Goal: Task Accomplishment & Management: Manage account settings

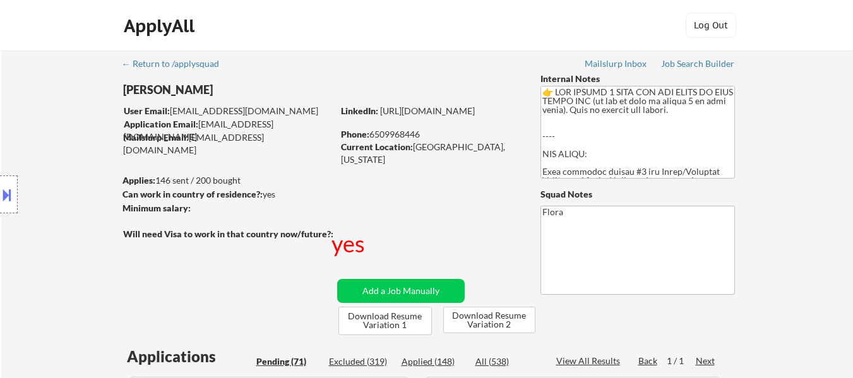
select select ""pending""
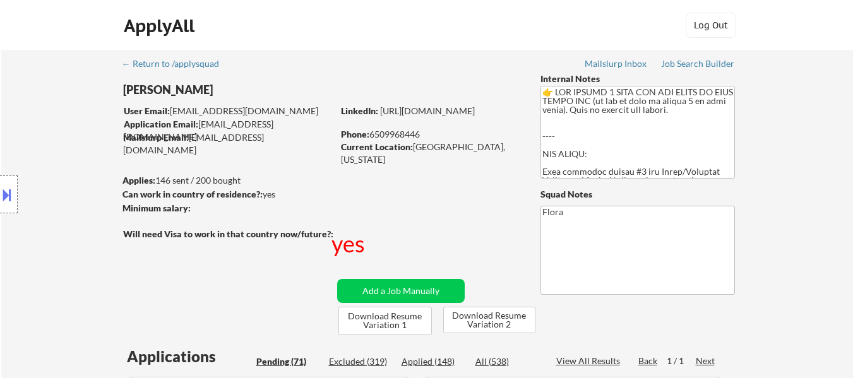
select select ""pending""
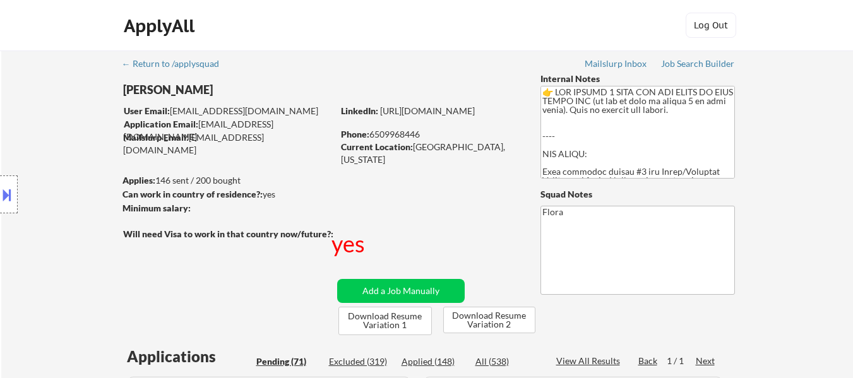
select select ""pending""
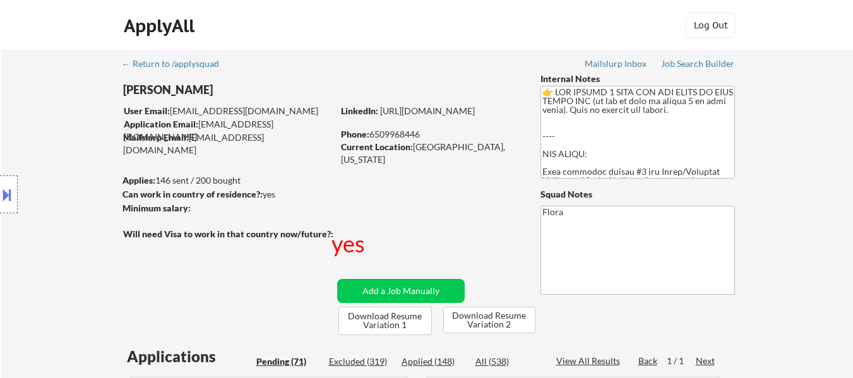
select select ""pending""
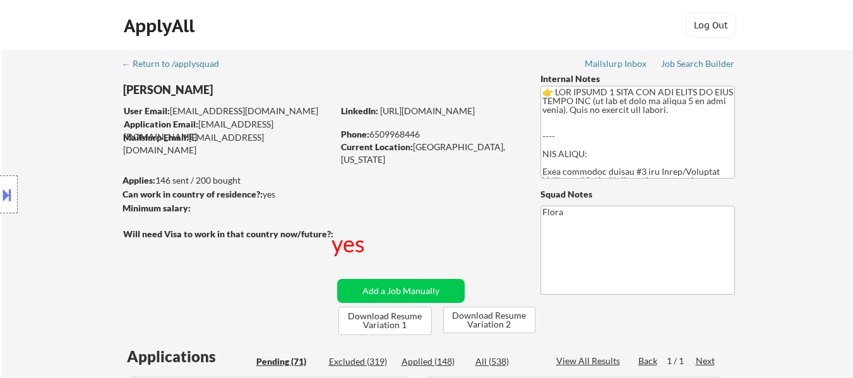
select select ""pending""
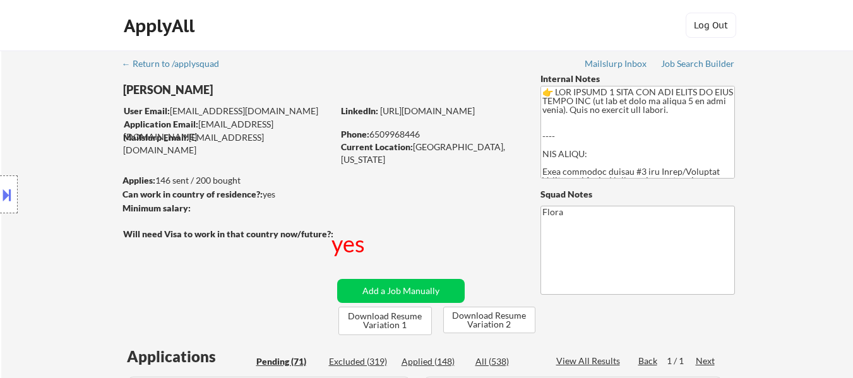
select select ""pending""
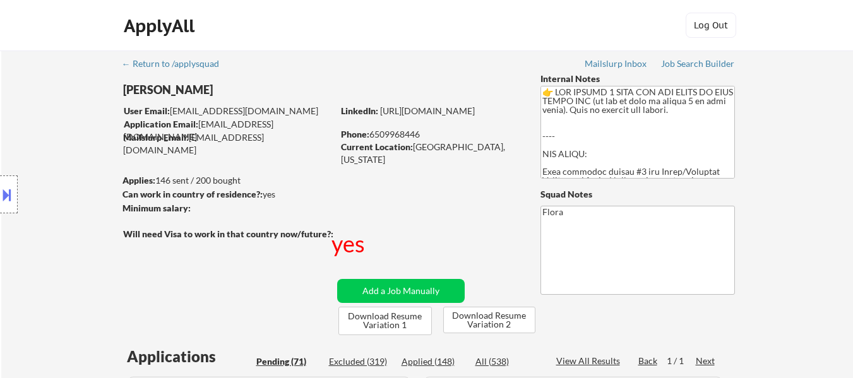
select select ""pending""
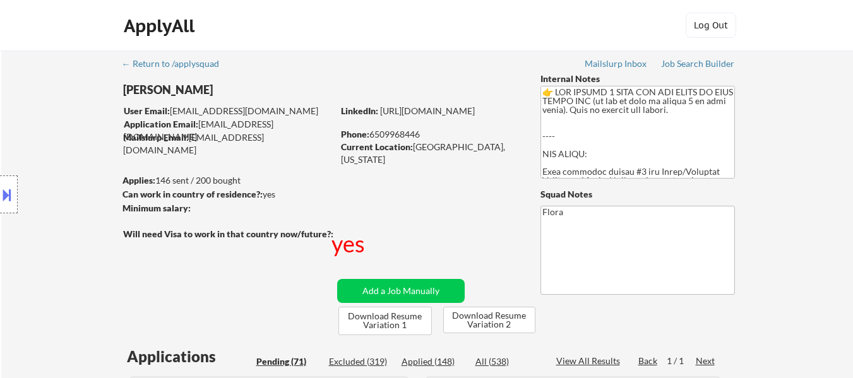
select select ""pending""
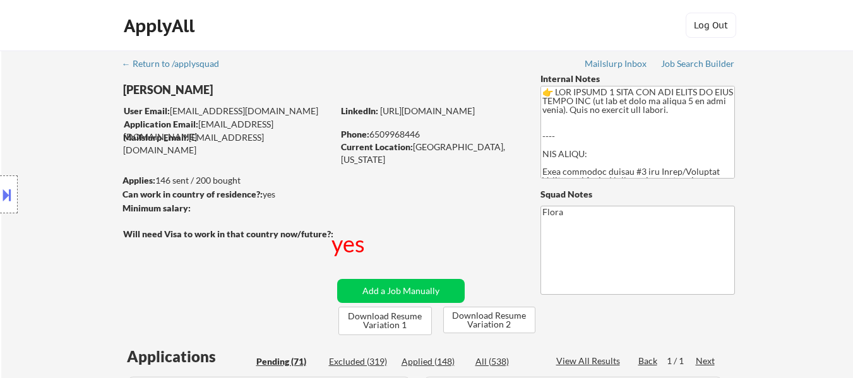
select select ""pending""
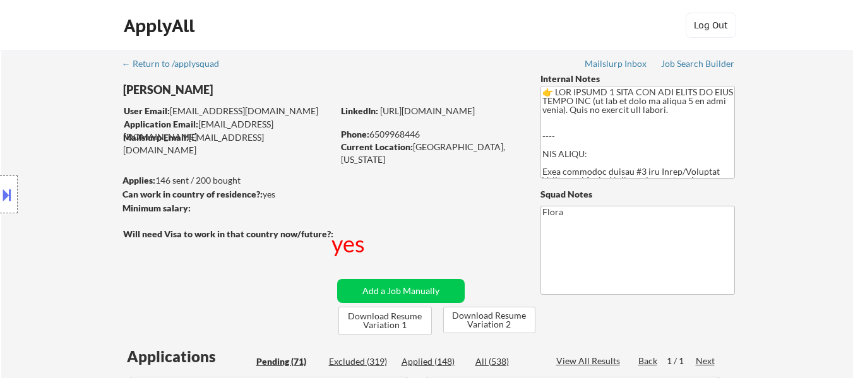
select select ""pending""
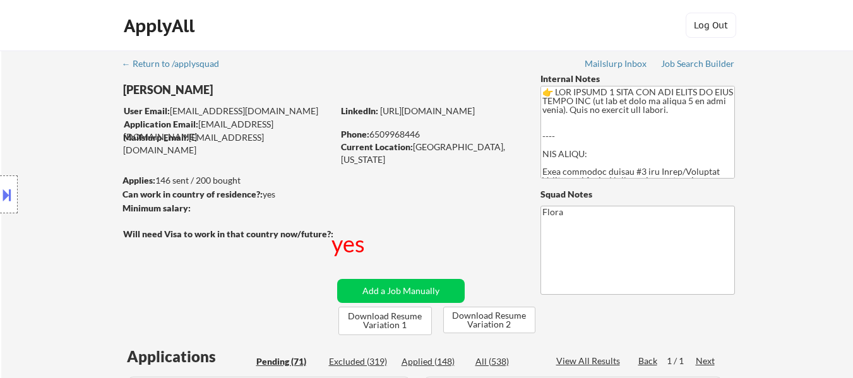
select select ""pending""
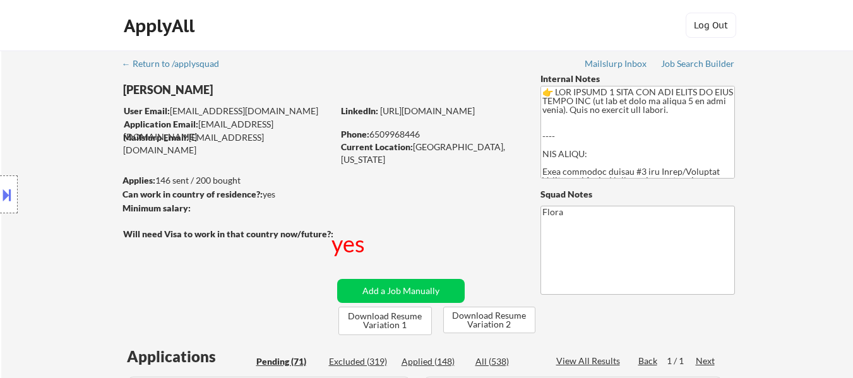
select select ""pending""
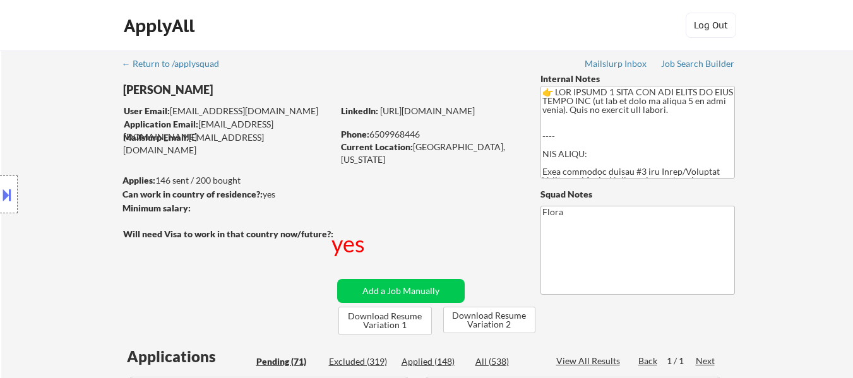
select select ""pending""
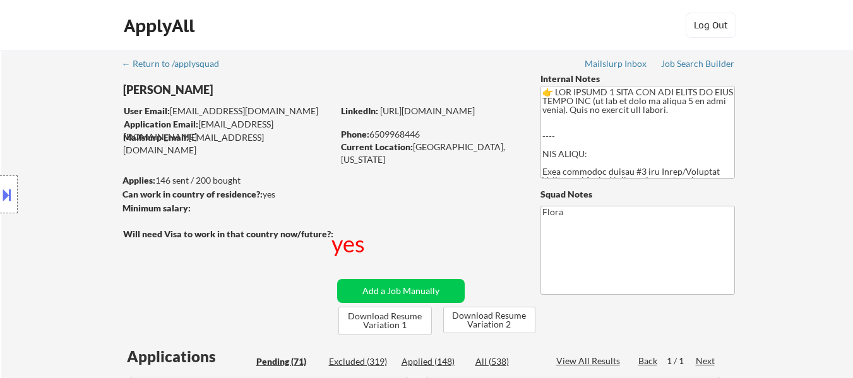
select select ""pending""
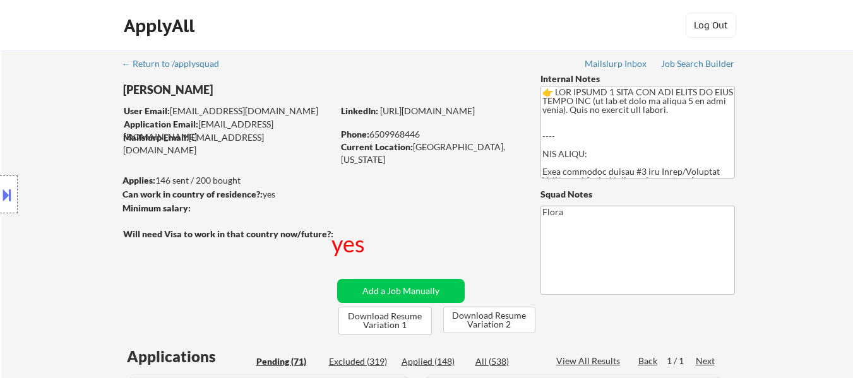
select select ""pending""
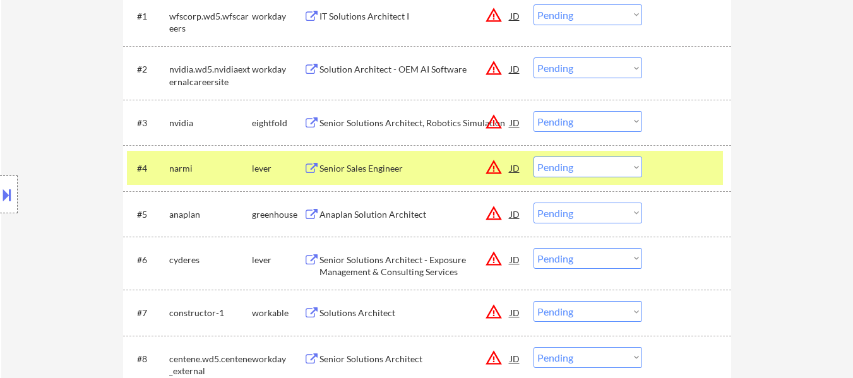
click at [577, 117] on select "Choose an option... Pending Applied Excluded (Questions) Excluded (Expired) Exc…" at bounding box center [588, 121] width 109 height 21
click at [534, 111] on select "Choose an option... Pending Applied Excluded (Questions) Excluded (Expired) Exc…" at bounding box center [588, 121] width 109 height 21
click at [369, 162] on div "Senior Sales Engineer" at bounding box center [415, 168] width 191 height 13
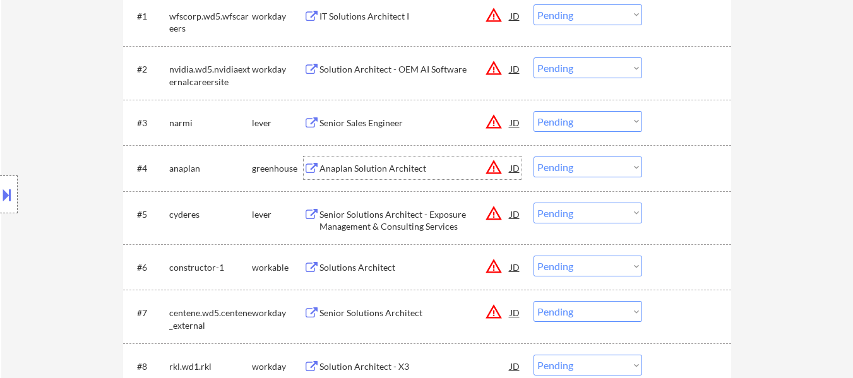
click at [570, 118] on select "Choose an option... Pending Applied Excluded (Questions) Excluded (Expired) Exc…" at bounding box center [588, 121] width 109 height 21
click at [534, 111] on select "Choose an option... Pending Applied Excluded (Questions) Excluded (Expired) Exc…" at bounding box center [588, 121] width 109 height 21
click at [416, 177] on div "Anaplan Solution Architect" at bounding box center [415, 168] width 191 height 23
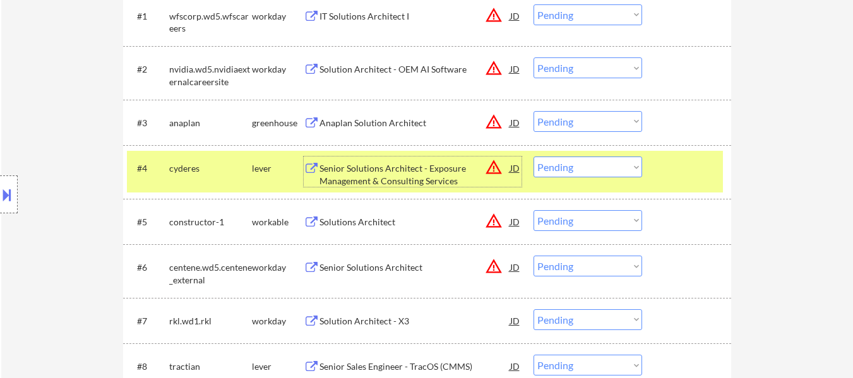
click at [368, 227] on div "Solutions Architect" at bounding box center [415, 222] width 191 height 13
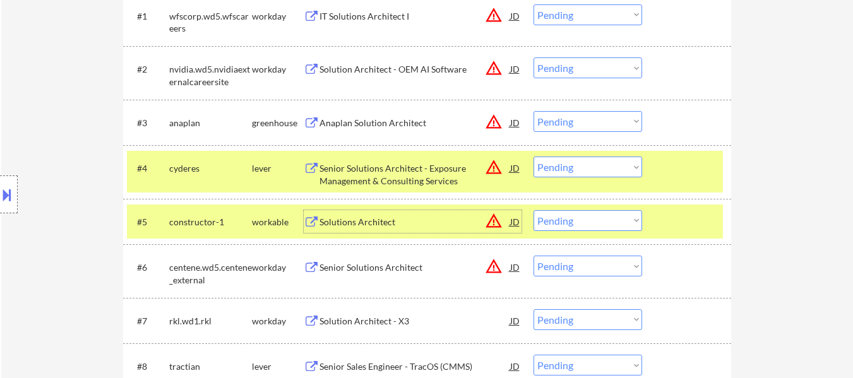
click at [579, 115] on select "Choose an option... Pending Applied Excluded (Questions) Excluded (Expired) Exc…" at bounding box center [588, 121] width 109 height 21
click at [534, 111] on select "Choose an option... Pending Applied Excluded (Questions) Excluded (Expired) Exc…" at bounding box center [588, 121] width 109 height 21
select select ""pending""
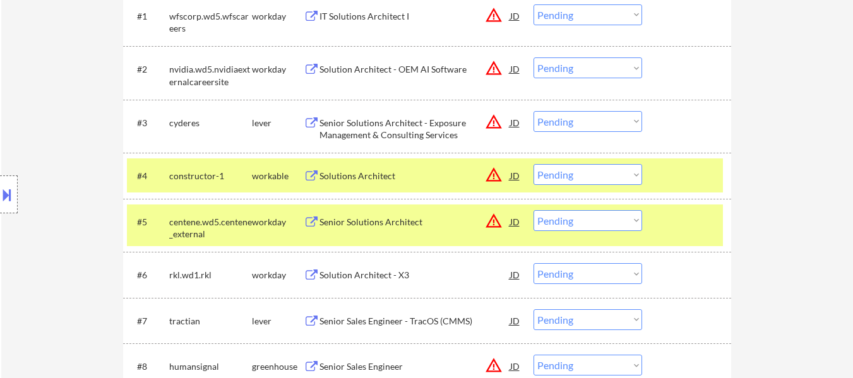
click at [592, 172] on select "Choose an option... Pending Applied Excluded (Questions) Excluded (Expired) Exc…" at bounding box center [588, 174] width 109 height 21
click at [534, 164] on select "Choose an option... Pending Applied Excluded (Questions) Excluded (Expired) Exc…" at bounding box center [588, 174] width 109 height 21
select select ""pending""
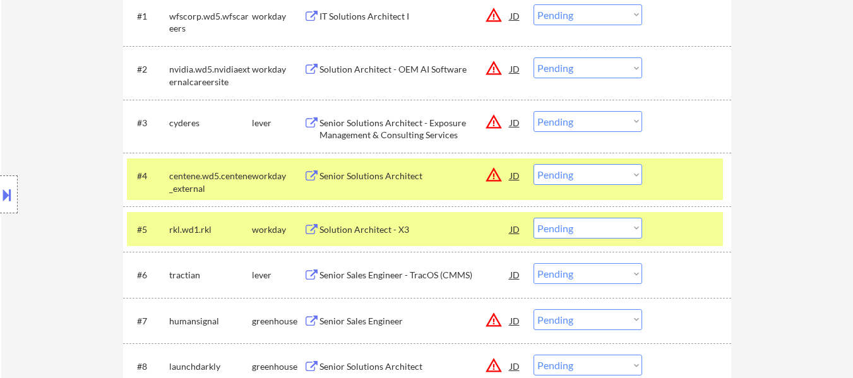
click at [705, 172] on div at bounding box center [689, 175] width 56 height 23
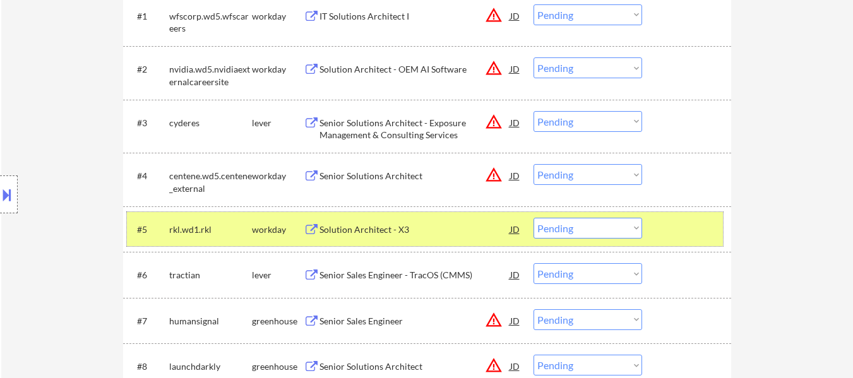
click at [696, 220] on div at bounding box center [689, 229] width 56 height 23
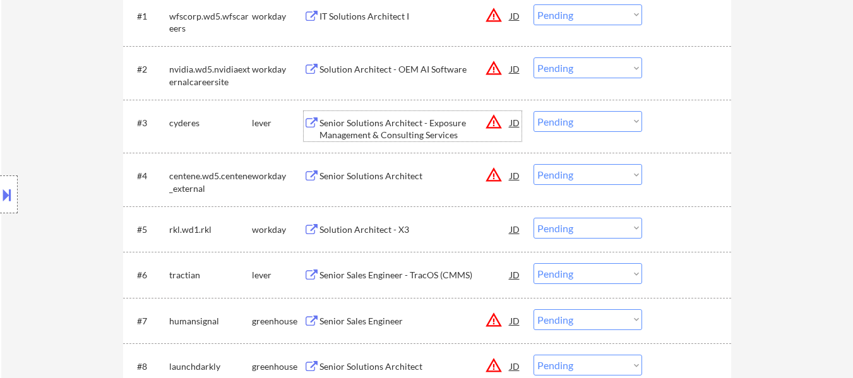
click at [364, 128] on div "Senior Solutions Architect - Exposure Management & Consulting Services" at bounding box center [415, 129] width 191 height 25
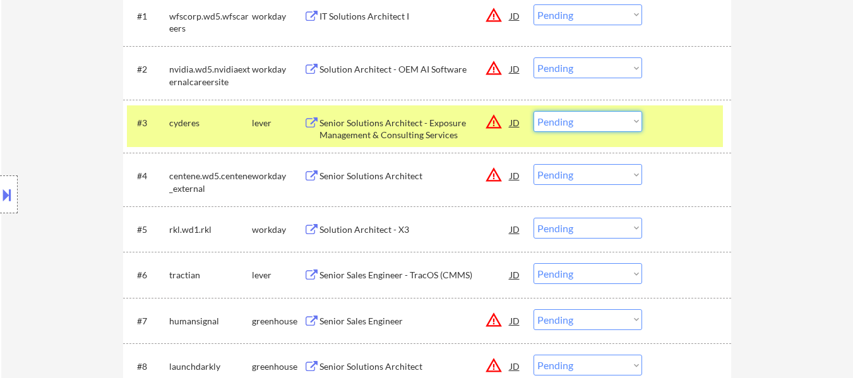
click at [610, 121] on select "Choose an option... Pending Applied Excluded (Questions) Excluded (Expired) Exc…" at bounding box center [588, 121] width 109 height 21
click at [534, 111] on select "Choose an option... Pending Applied Excluded (Questions) Excluded (Expired) Exc…" at bounding box center [588, 121] width 109 height 21
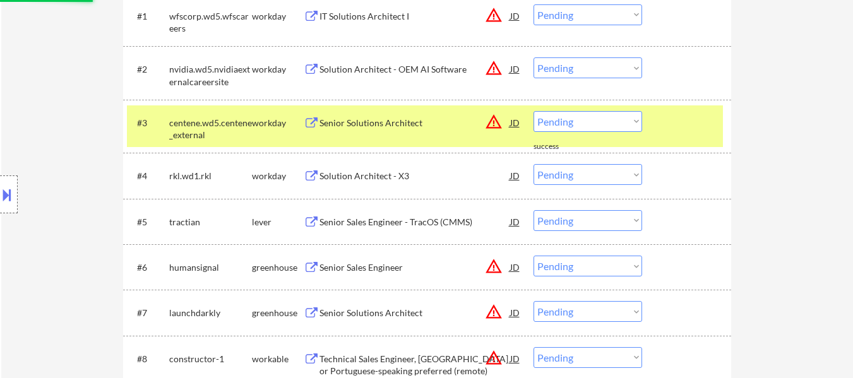
drag, startPoint x: 599, startPoint y: 121, endPoint x: 599, endPoint y: 129, distance: 8.8
click at [599, 121] on select "Choose an option... Pending Applied Excluded (Questions) Excluded (Expired) Exc…" at bounding box center [588, 121] width 109 height 21
click at [534, 111] on select "Choose an option... Pending Applied Excluded (Questions) Excluded (Expired) Exc…" at bounding box center [588, 121] width 109 height 21
select select ""pending""
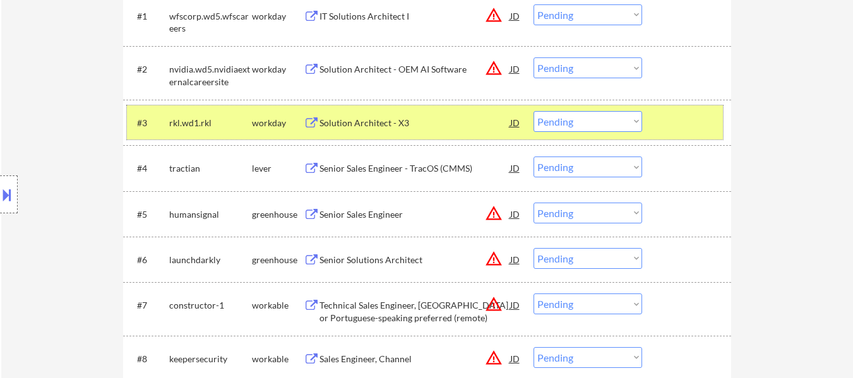
click at [681, 128] on div at bounding box center [689, 122] width 56 height 23
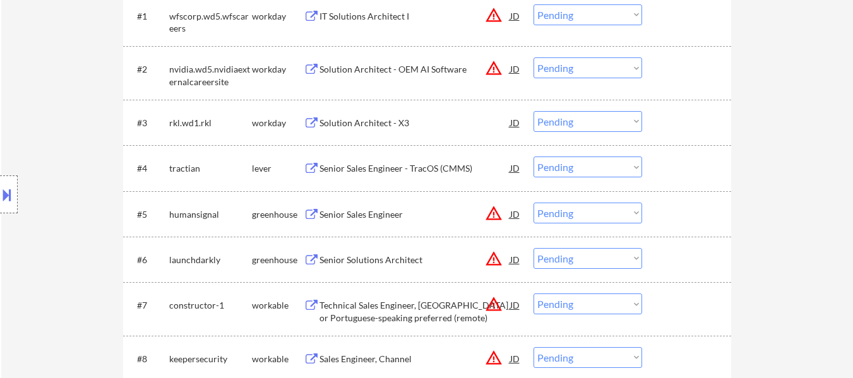
click at [409, 169] on div "Senior Sales Engineer - TracOS (CMMS)" at bounding box center [415, 168] width 191 height 13
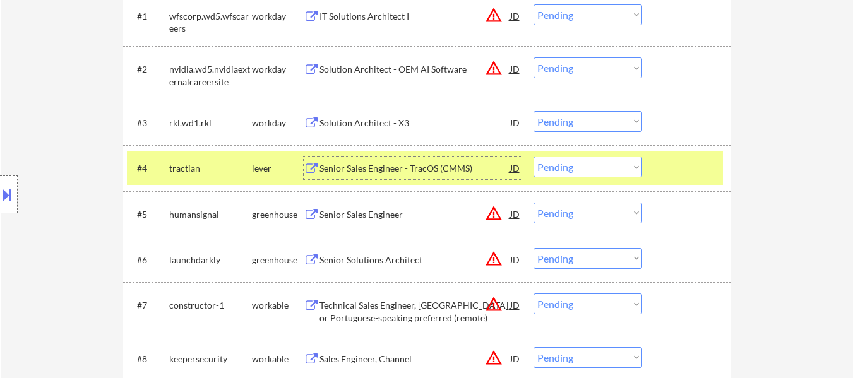
click at [352, 213] on div "Senior Sales Engineer" at bounding box center [415, 214] width 191 height 13
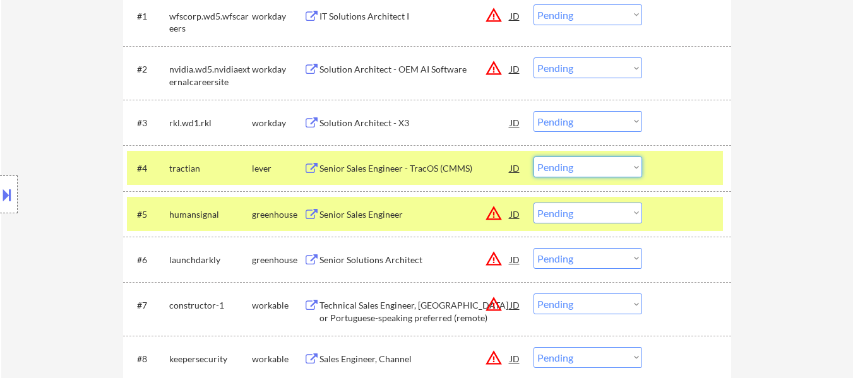
click at [592, 174] on select "Choose an option... Pending Applied Excluded (Questions) Excluded (Expired) Exc…" at bounding box center [588, 167] width 109 height 21
click at [534, 157] on select "Choose an option... Pending Applied Excluded (Questions) Excluded (Expired) Exc…" at bounding box center [588, 167] width 109 height 21
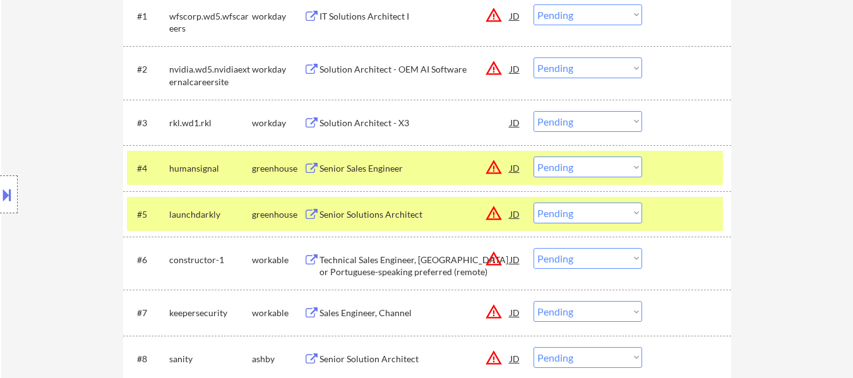
click at [599, 167] on select "Choose an option... Pending Applied Excluded (Questions) Excluded (Expired) Exc…" at bounding box center [588, 167] width 109 height 21
click at [534, 157] on select "Choose an option... Pending Applied Excluded (Questions) Excluded (Expired) Exc…" at bounding box center [588, 167] width 109 height 21
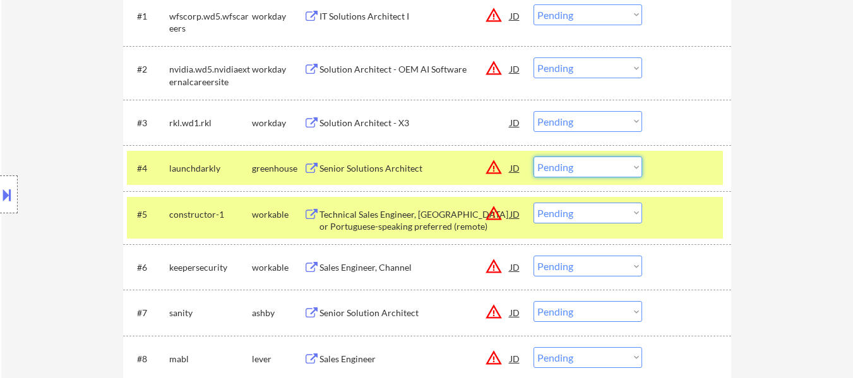
click at [604, 165] on select "Choose an option... Pending Applied Excluded (Questions) Excluded (Expired) Exc…" at bounding box center [588, 167] width 109 height 21
click at [534, 157] on select "Choose an option... Pending Applied Excluded (Questions) Excluded (Expired) Exc…" at bounding box center [588, 167] width 109 height 21
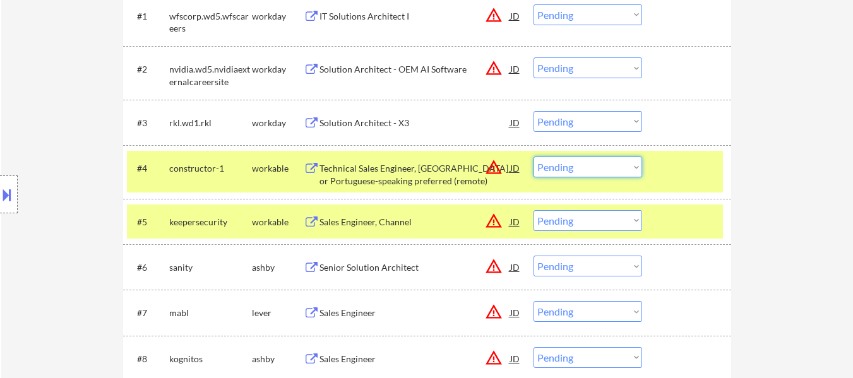
click at [599, 167] on select "Choose an option... Pending Applied Excluded (Questions) Excluded (Expired) Exc…" at bounding box center [588, 167] width 109 height 21
click at [534, 157] on select "Choose an option... Pending Applied Excluded (Questions) Excluded (Expired) Exc…" at bounding box center [588, 167] width 109 height 21
select select ""pending""
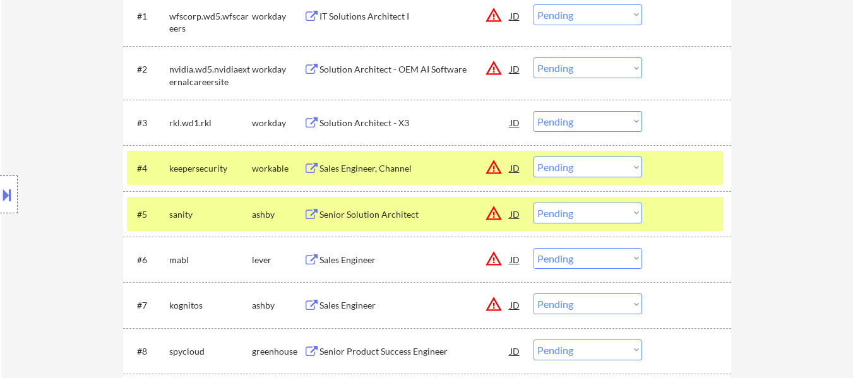
click at [374, 171] on div "Sales Engineer, Channel" at bounding box center [415, 168] width 191 height 13
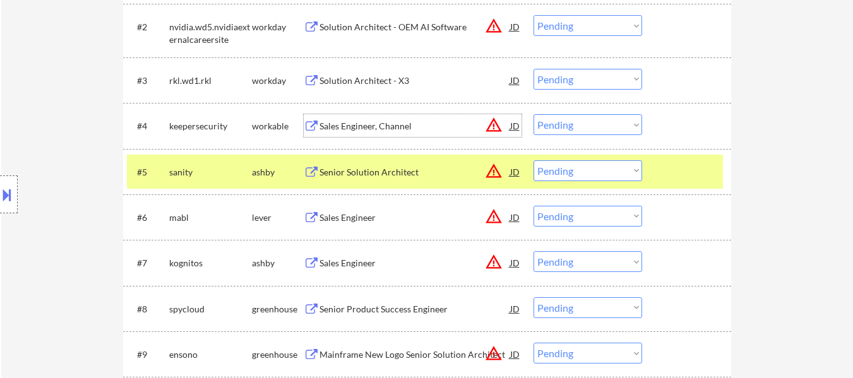
scroll to position [505, 0]
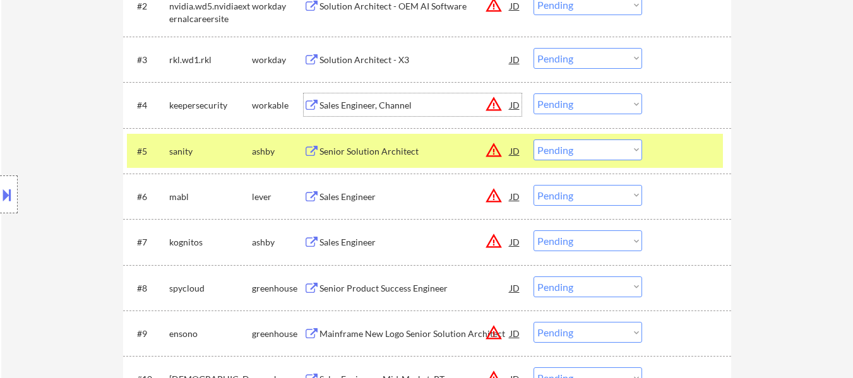
click at [606, 151] on select "Choose an option... Pending Applied Excluded (Questions) Excluded (Expired) Exc…" at bounding box center [588, 150] width 109 height 21
click at [534, 140] on select "Choose an option... Pending Applied Excluded (Questions) Excluded (Expired) Exc…" at bounding box center [588, 150] width 109 height 21
select select ""pending""
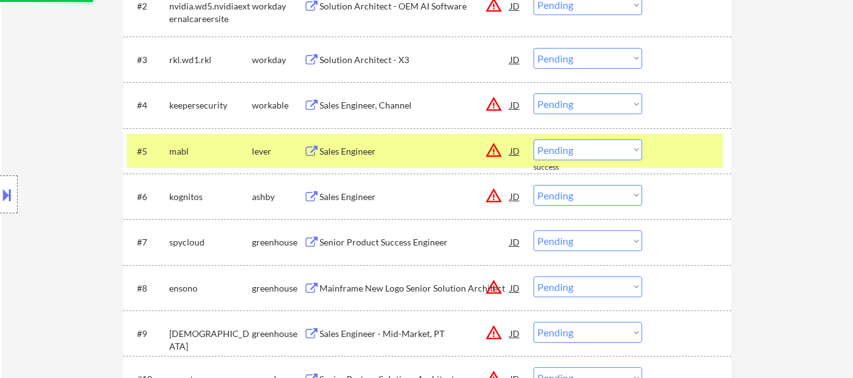
click at [659, 148] on div "#5 mabl lever Sales Engineer JD warning_amber Choose an option... Pending Appli…" at bounding box center [425, 151] width 596 height 34
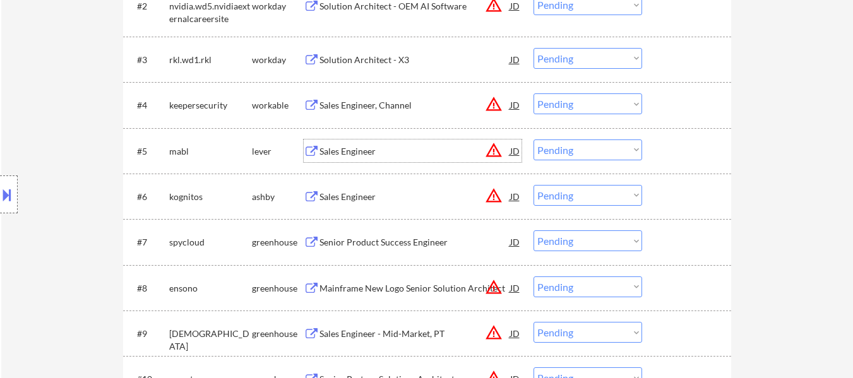
click at [385, 153] on div "Sales Engineer" at bounding box center [415, 151] width 191 height 13
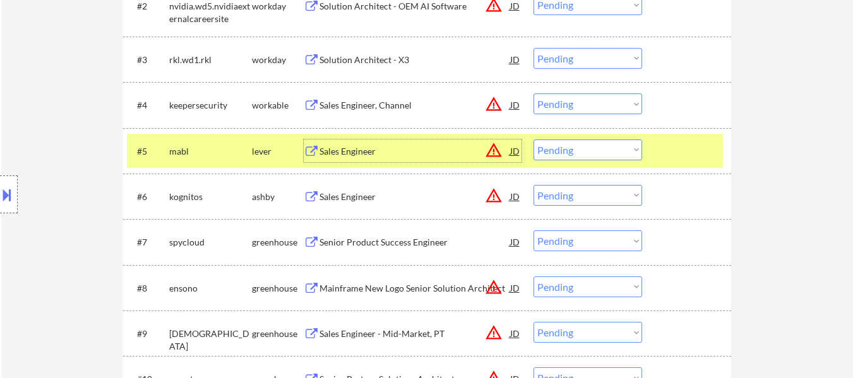
click at [585, 100] on select "Choose an option... Pending Applied Excluded (Questions) Excluded (Expired) Exc…" at bounding box center [588, 103] width 109 height 21
click at [534, 93] on select "Choose an option... Pending Applied Excluded (Questions) Excluded (Expired) Exc…" at bounding box center [588, 103] width 109 height 21
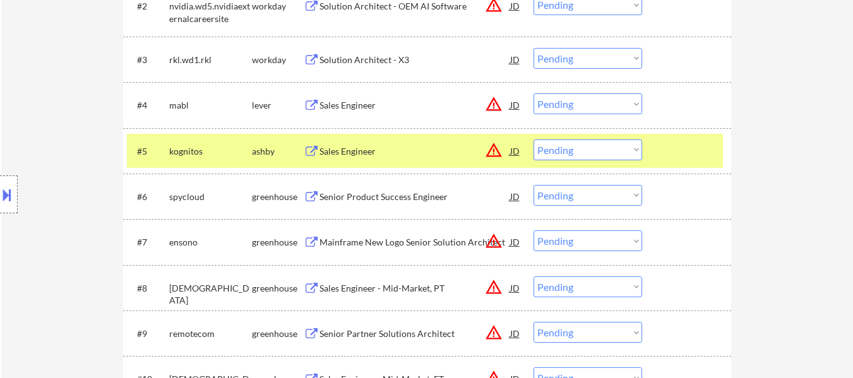
click at [692, 104] on div at bounding box center [689, 104] width 56 height 23
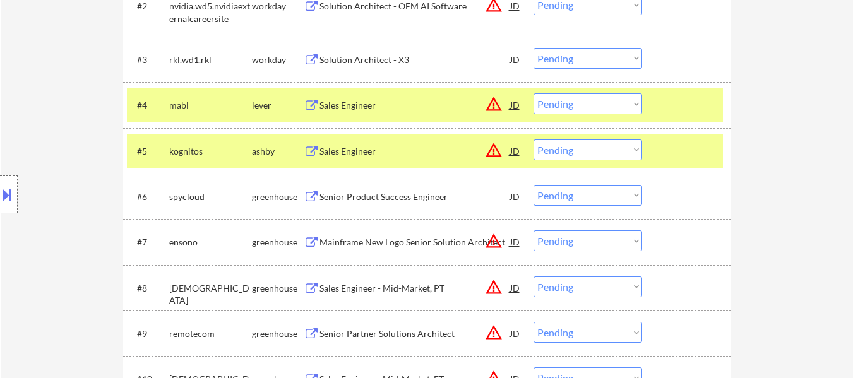
click at [689, 140] on div at bounding box center [689, 151] width 56 height 23
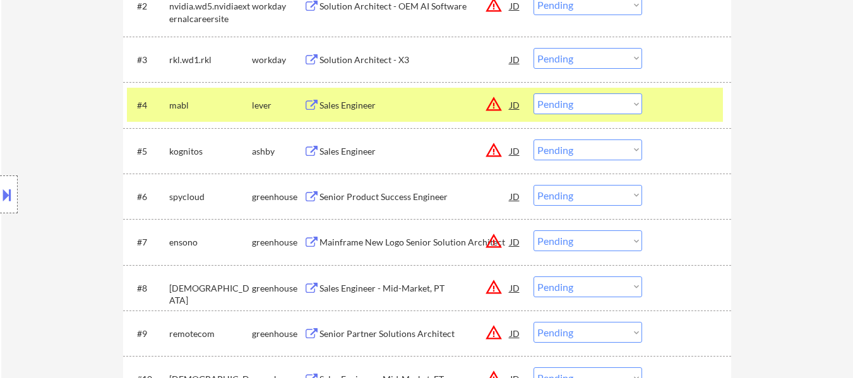
click at [345, 152] on div "Sales Engineer" at bounding box center [415, 151] width 191 height 13
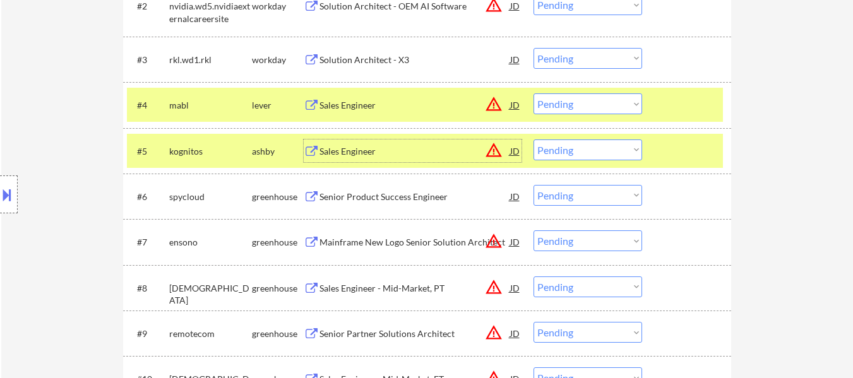
click at [591, 109] on select "Choose an option... Pending Applied Excluded (Questions) Excluded (Expired) Exc…" at bounding box center [588, 103] width 109 height 21
click at [534, 93] on select "Choose an option... Pending Applied Excluded (Questions) Excluded (Expired) Exc…" at bounding box center [588, 103] width 109 height 21
select select ""pending""
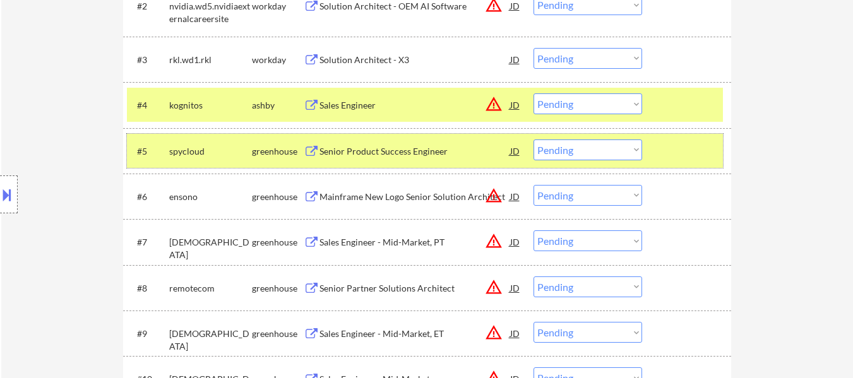
click at [662, 153] on div at bounding box center [689, 151] width 56 height 23
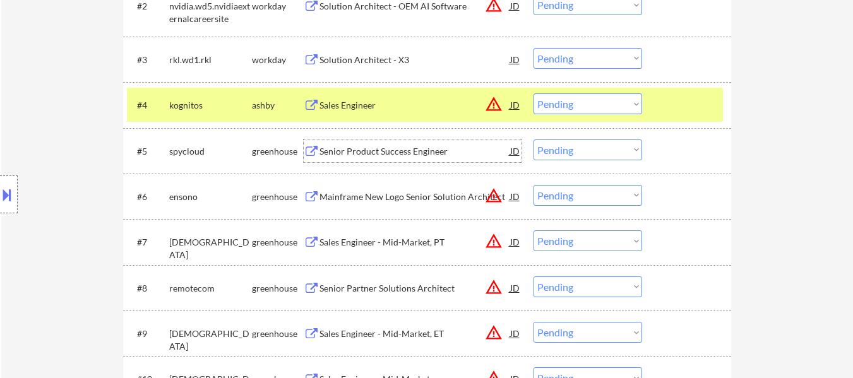
click at [373, 161] on div "Senior Product Success Engineer" at bounding box center [415, 151] width 191 height 23
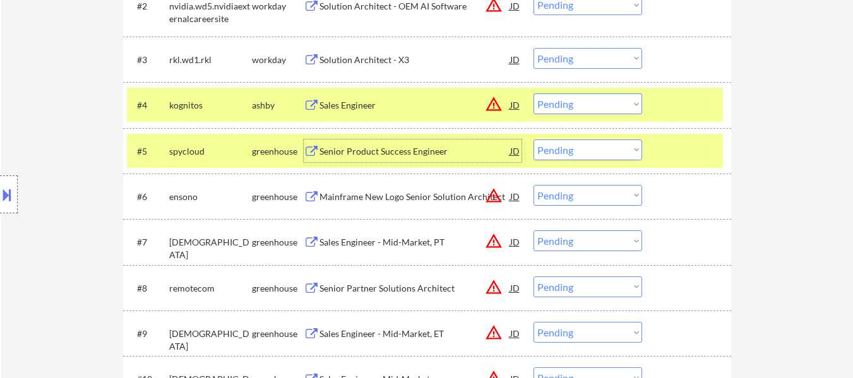
click at [546, 290] on select "Choose an option... Pending Applied Excluded (Questions) Excluded (Expired) Exc…" at bounding box center [588, 287] width 109 height 21
click at [534, 277] on select "Choose an option... Pending Applied Excluded (Questions) Excluded (Expired) Exc…" at bounding box center [588, 287] width 109 height 21
select select ""pending""
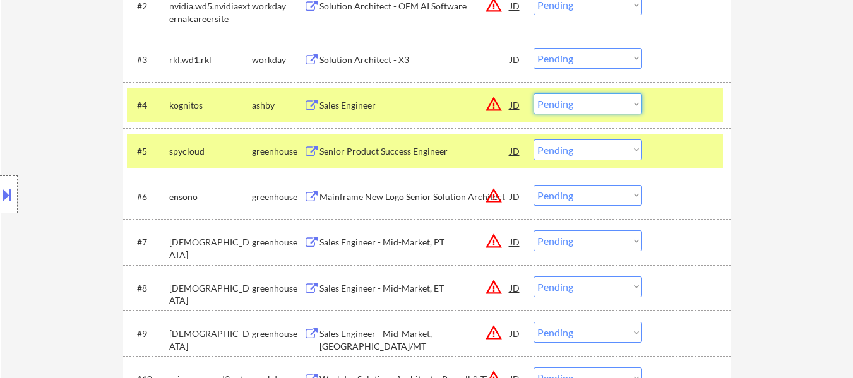
click at [570, 102] on select "Choose an option... Pending Applied Excluded (Questions) Excluded (Expired) Exc…" at bounding box center [588, 103] width 109 height 21
click at [534, 93] on select "Choose an option... Pending Applied Excluded (Questions) Excluded (Expired) Exc…" at bounding box center [588, 103] width 109 height 21
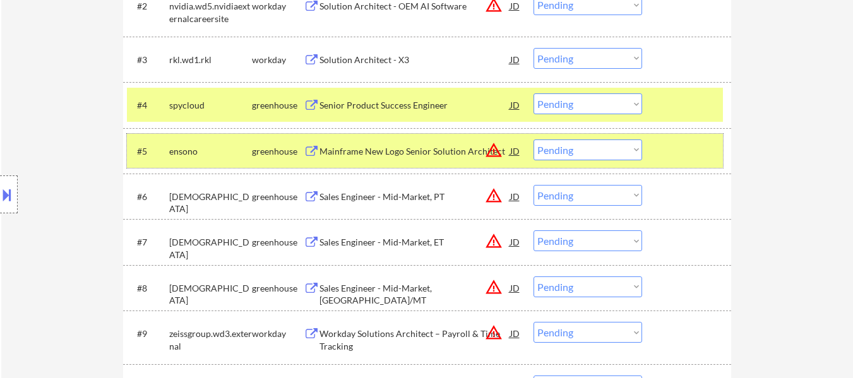
click at [671, 145] on div at bounding box center [689, 151] width 56 height 23
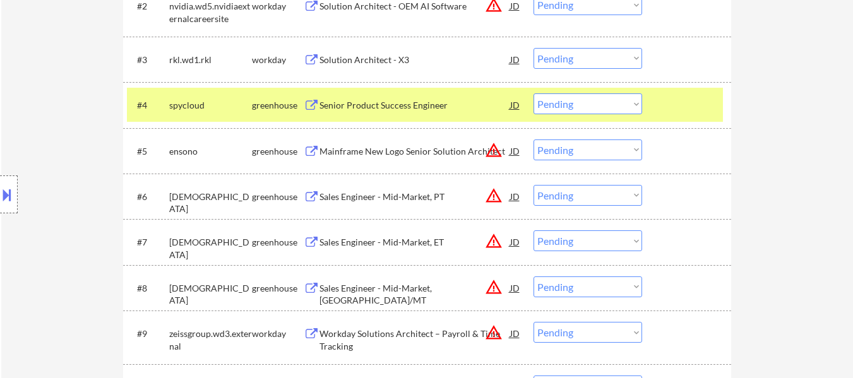
click at [364, 143] on div "Mainframe New Logo Senior Solution Architect" at bounding box center [415, 151] width 191 height 23
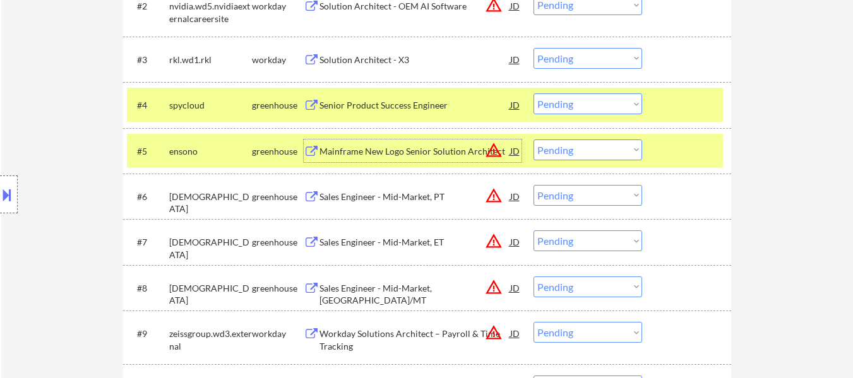
click at [561, 104] on select "Choose an option... Pending Applied Excluded (Questions) Excluded (Expired) Exc…" at bounding box center [588, 103] width 109 height 21
click at [534, 93] on select "Choose an option... Pending Applied Excluded (Questions) Excluded (Expired) Exc…" at bounding box center [588, 103] width 109 height 21
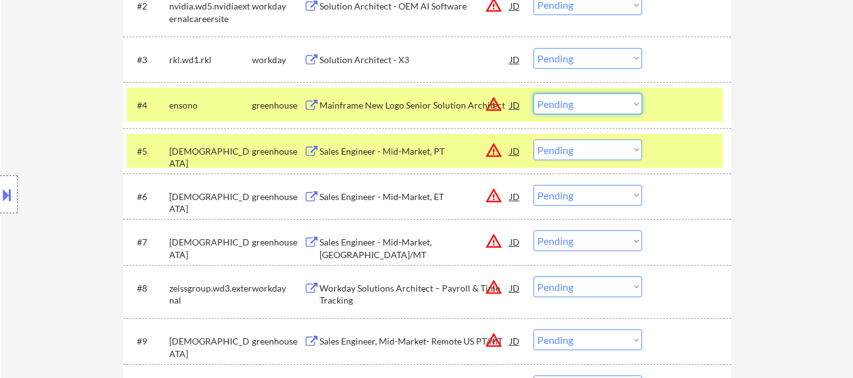
click at [601, 96] on select "Choose an option... Pending Applied Excluded (Questions) Excluded (Expired) Exc…" at bounding box center [588, 103] width 109 height 21
click at [534, 93] on select "Choose an option... Pending Applied Excluded (Questions) Excluded (Expired) Exc…" at bounding box center [588, 103] width 109 height 21
select select ""pending""
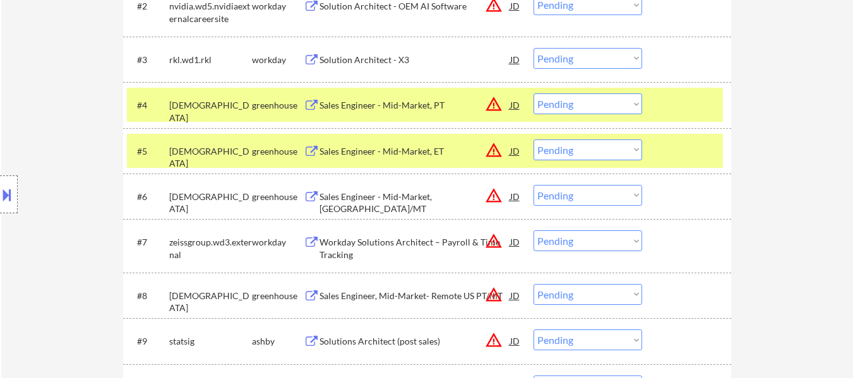
click at [668, 147] on div at bounding box center [689, 151] width 56 height 23
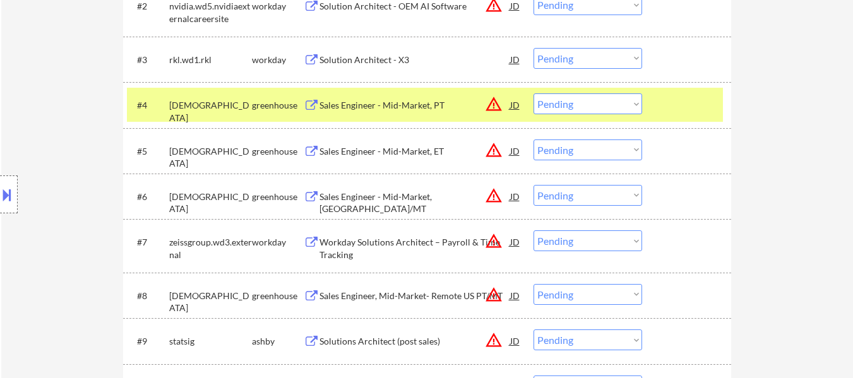
click at [573, 152] on select "Choose an option... Pending Applied Excluded (Questions) Excluded (Expired) Exc…" at bounding box center [588, 150] width 109 height 21
click at [534, 140] on select "Choose an option... Pending Applied Excluded (Questions) Excluded (Expired) Exc…" at bounding box center [588, 150] width 109 height 21
click at [371, 110] on div "Sales Engineer - Mid-Market, PT" at bounding box center [415, 105] width 191 height 13
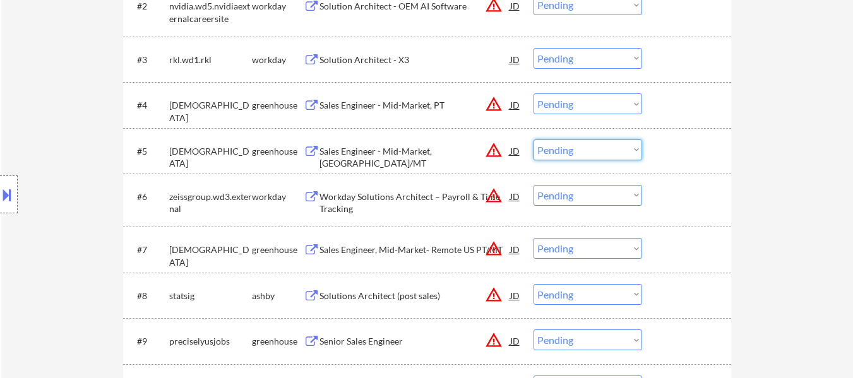
click at [606, 154] on select "Choose an option... Pending Applied Excluded (Questions) Excluded (Expired) Exc…" at bounding box center [588, 150] width 109 height 21
click at [534, 140] on select "Choose an option... Pending Applied Excluded (Questions) Excluded (Expired) Exc…" at bounding box center [588, 150] width 109 height 21
select select ""pending""
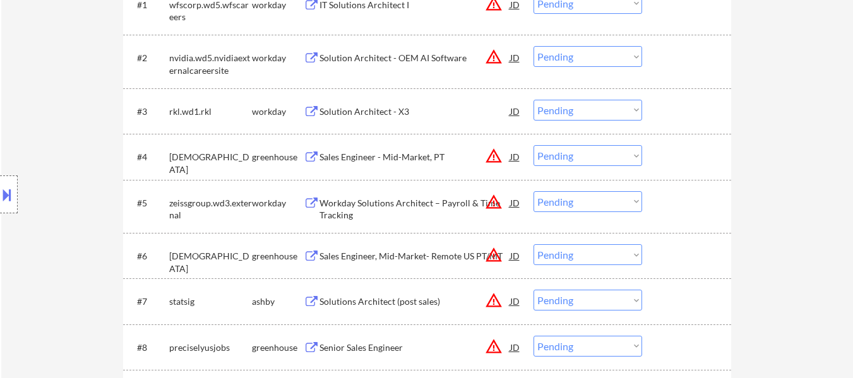
scroll to position [442, 0]
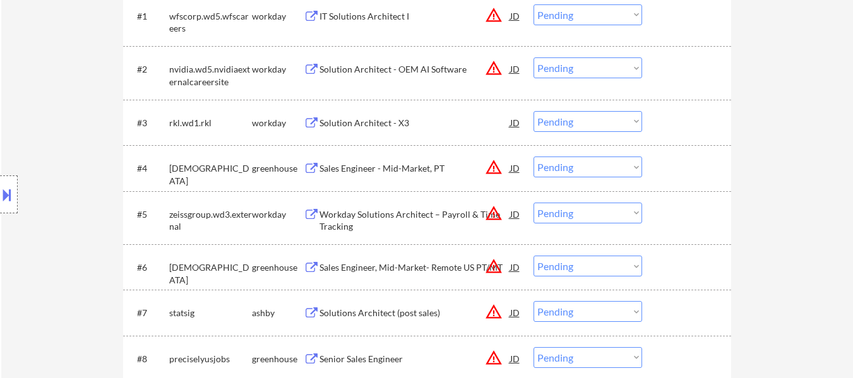
click at [566, 173] on select "Choose an option... Pending Applied Excluded (Questions) Excluded (Expired) Exc…" at bounding box center [588, 167] width 109 height 21
click at [565, 167] on select "Choose an option... Pending Applied Excluded (Questions) Excluded (Expired) Exc…" at bounding box center [588, 167] width 109 height 21
click at [534, 157] on select "Choose an option... Pending Applied Excluded (Questions) Excluded (Expired) Exc…" at bounding box center [588, 167] width 109 height 21
select select ""pending""
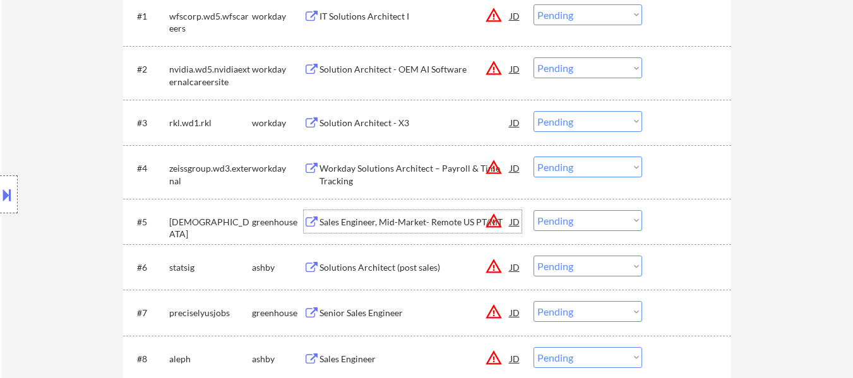
click at [424, 220] on div "Sales Engineer, Mid-Market- Remote US PT/MT" at bounding box center [415, 222] width 191 height 13
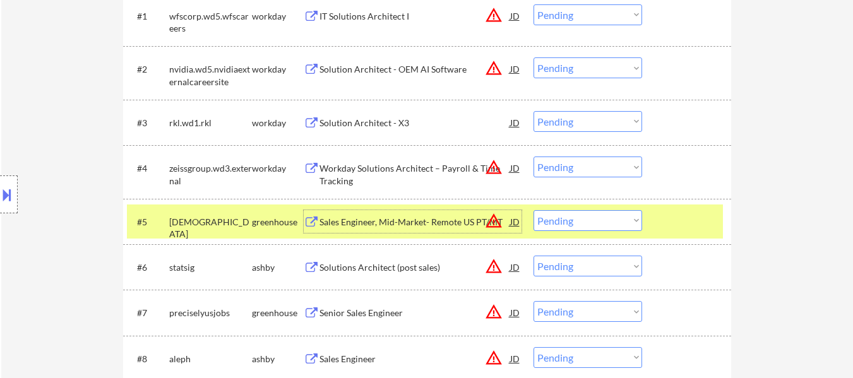
click at [397, 268] on div "Solutions Architect (post sales)" at bounding box center [415, 267] width 191 height 13
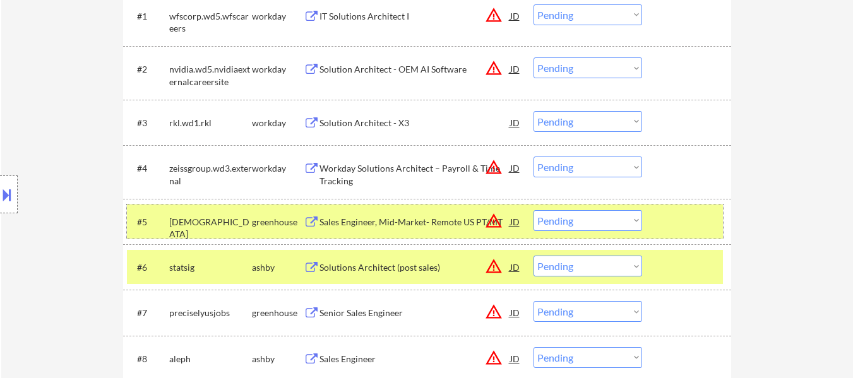
click at [604, 234] on div "#5 samsara greenhouse Sales Engineer, Mid-Market- Remote US PT/MT JD warning_am…" at bounding box center [425, 222] width 596 height 34
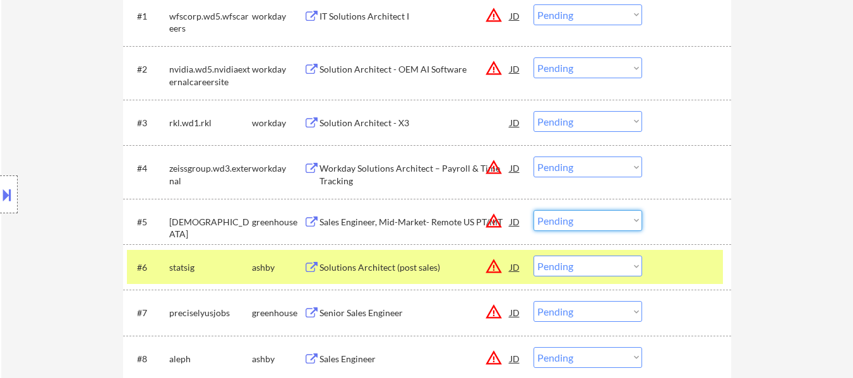
click at [613, 219] on select "Choose an option... Pending Applied Excluded (Questions) Excluded (Expired) Exc…" at bounding box center [588, 220] width 109 height 21
click at [534, 210] on select "Choose an option... Pending Applied Excluded (Questions) Excluded (Expired) Exc…" at bounding box center [588, 220] width 109 height 21
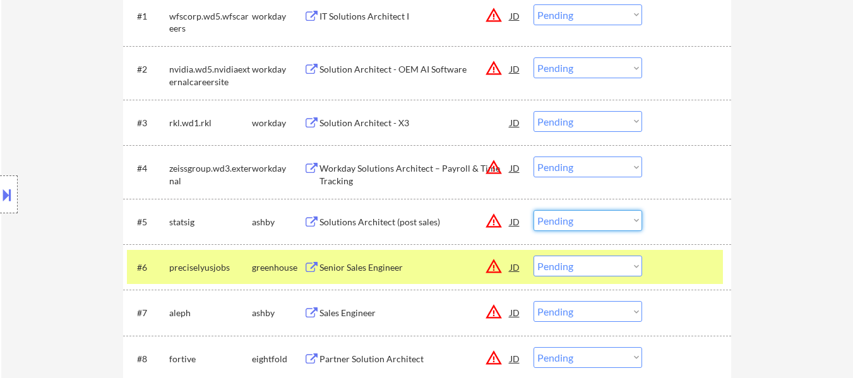
click at [584, 222] on select "Choose an option... Pending Applied Excluded (Questions) Excluded (Expired) Exc…" at bounding box center [588, 220] width 109 height 21
click at [534, 210] on select "Choose an option... Pending Applied Excluded (Questions) Excluded (Expired) Exc…" at bounding box center [588, 220] width 109 height 21
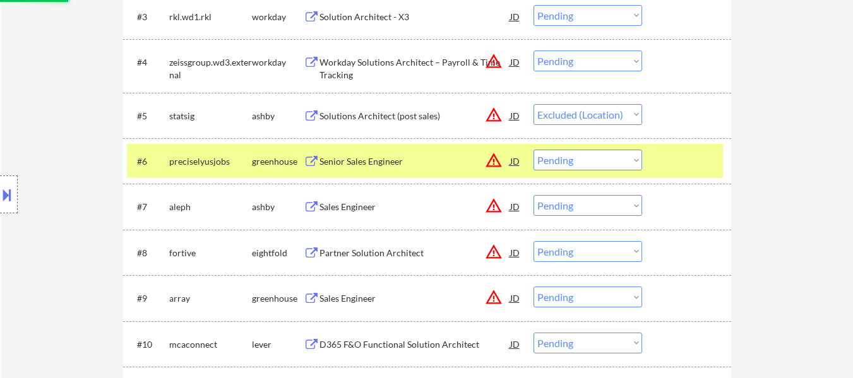
scroll to position [568, 0]
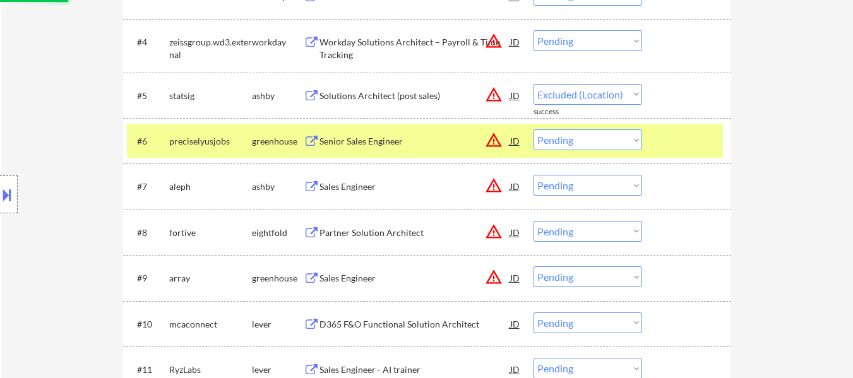
select select ""pending""
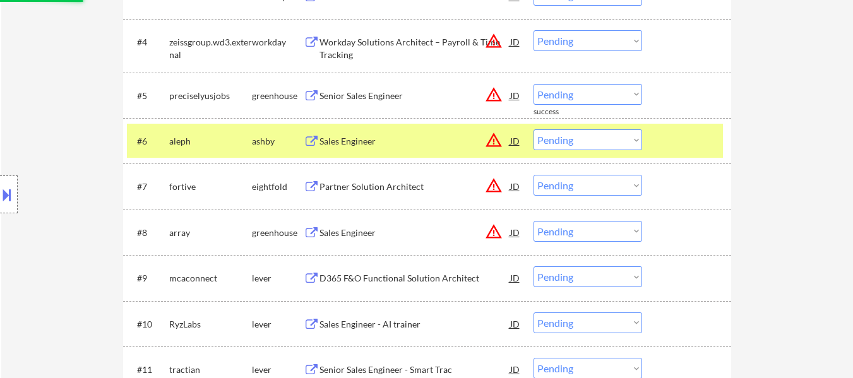
click at [667, 148] on div at bounding box center [689, 140] width 56 height 23
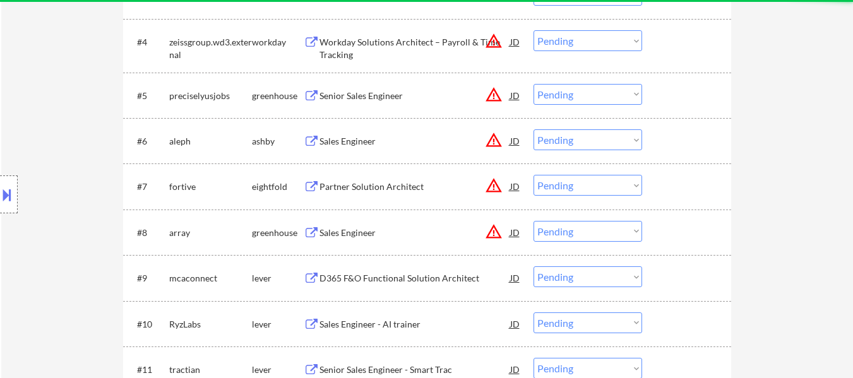
click at [365, 97] on div "Senior Sales Engineer" at bounding box center [415, 96] width 191 height 13
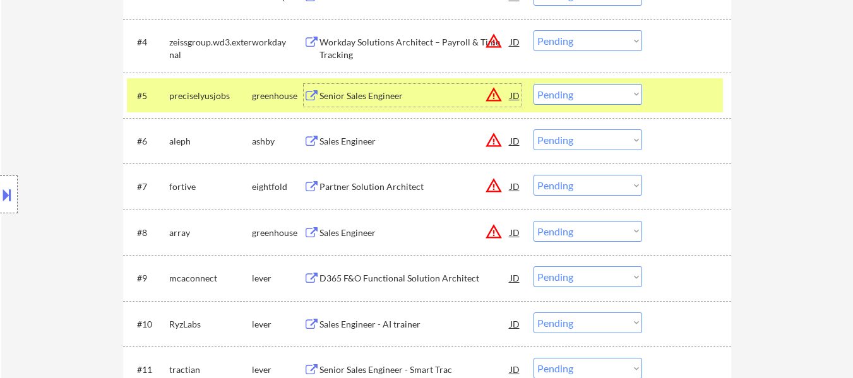
click at [359, 153] on div "#6 [PERSON_NAME] Sales Engineer JD warning_amber Choose an option... Pending Ap…" at bounding box center [425, 141] width 596 height 34
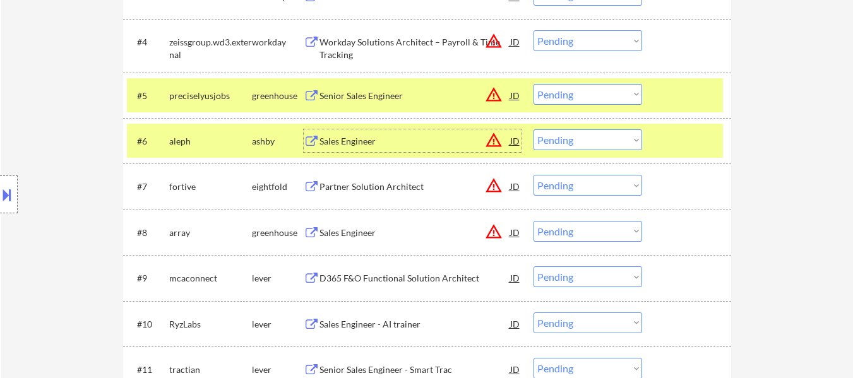
click at [358, 146] on div "Sales Engineer" at bounding box center [415, 141] width 191 height 13
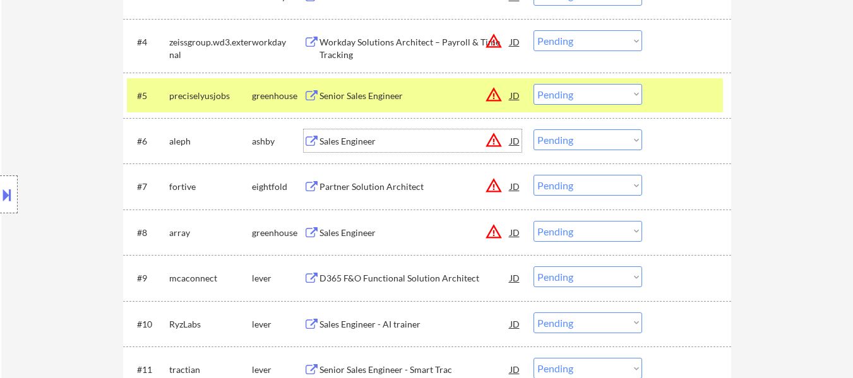
click at [585, 144] on select "Choose an option... Pending Applied Excluded (Questions) Excluded (Expired) Exc…" at bounding box center [588, 139] width 109 height 21
click at [534, 129] on select "Choose an option... Pending Applied Excluded (Questions) Excluded (Expired) Exc…" at bounding box center [588, 139] width 109 height 21
select select ""pending""
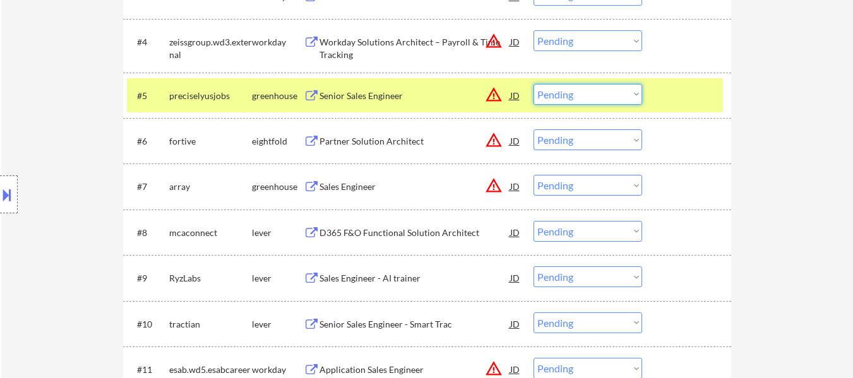
click at [606, 87] on select "Choose an option... Pending Applied Excluded (Questions) Excluded (Expired) Exc…" at bounding box center [588, 94] width 109 height 21
click at [534, 84] on select "Choose an option... Pending Applied Excluded (Questions) Excluded (Expired) Exc…" at bounding box center [588, 94] width 109 height 21
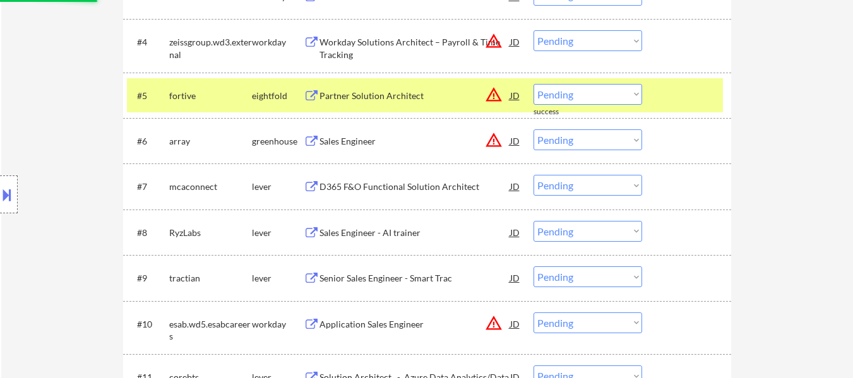
click at [589, 88] on select "Choose an option... Pending Applied Excluded (Questions) Excluded (Expired) Exc…" at bounding box center [588, 94] width 109 height 21
click at [534, 84] on select "Choose an option... Pending Applied Excluded (Questions) Excluded (Expired) Exc…" at bounding box center [588, 94] width 109 height 21
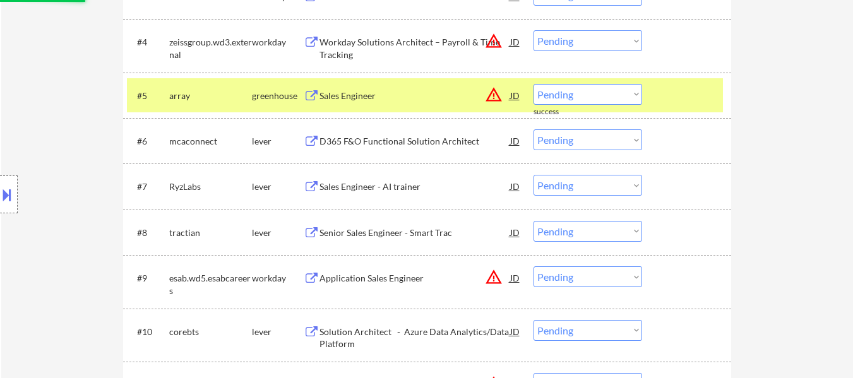
click at [688, 97] on div at bounding box center [689, 95] width 56 height 23
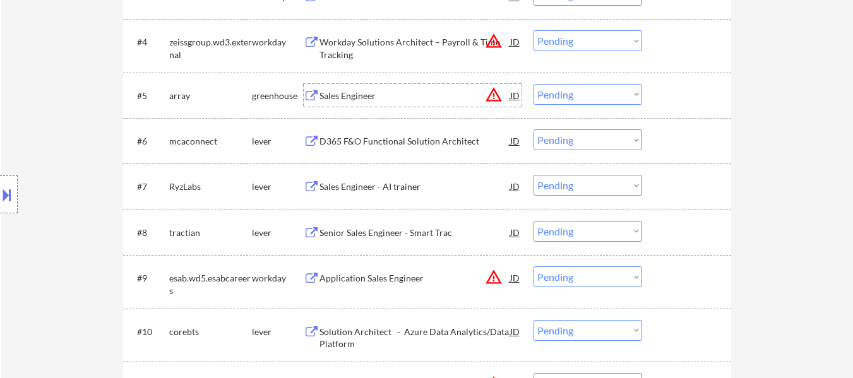
click at [401, 86] on div "Sales Engineer" at bounding box center [415, 95] width 191 height 23
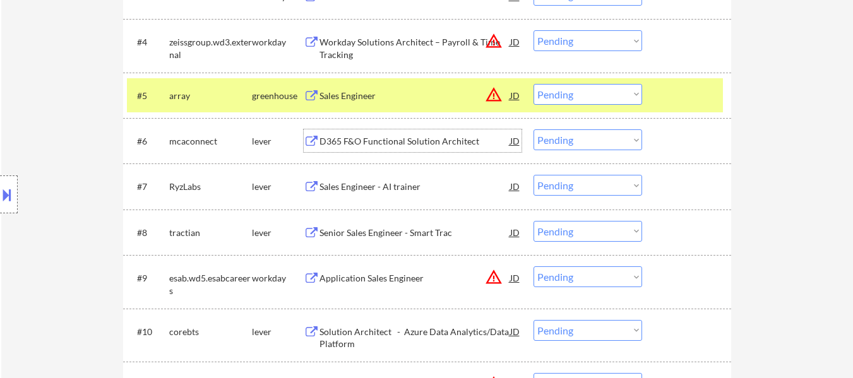
click at [361, 140] on div "D365 F&O Functional Solution Architect" at bounding box center [415, 141] width 191 height 13
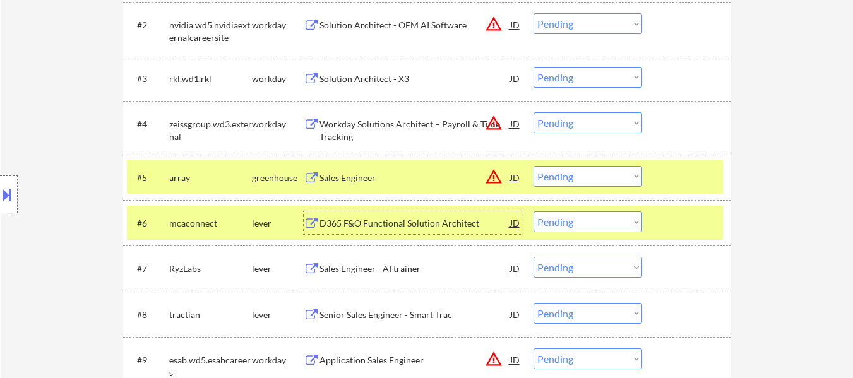
scroll to position [505, 0]
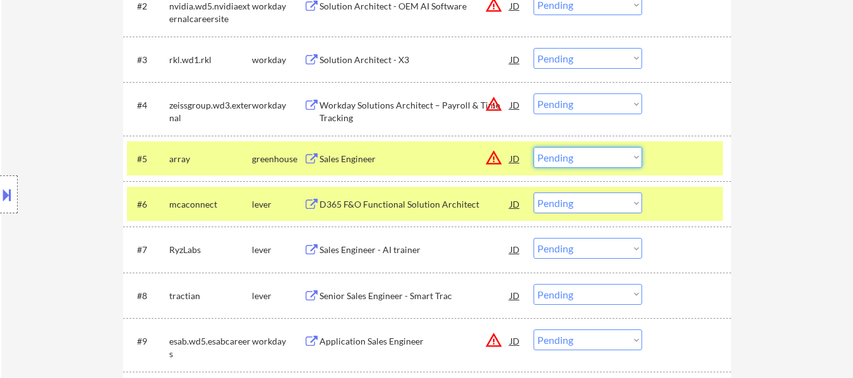
click at [603, 159] on select "Choose an option... Pending Applied Excluded (Questions) Excluded (Expired) Exc…" at bounding box center [588, 157] width 109 height 21
click at [534, 147] on select "Choose an option... Pending Applied Excluded (Questions) Excluded (Expired) Exc…" at bounding box center [588, 157] width 109 height 21
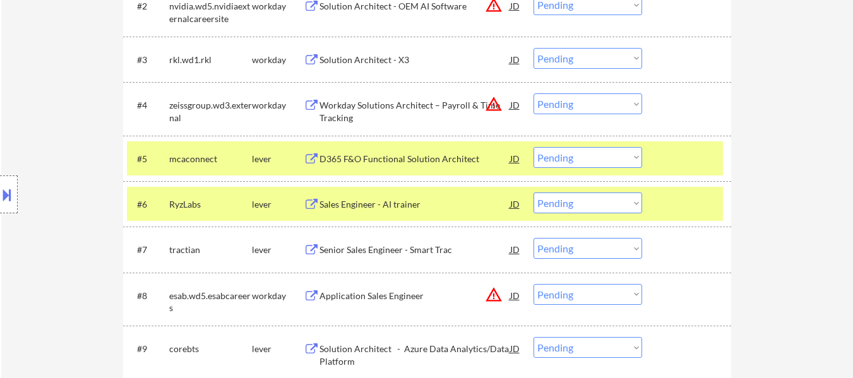
click at [623, 159] on select "Choose an option... Pending Applied Excluded (Questions) Excluded (Expired) Exc…" at bounding box center [588, 157] width 109 height 21
click at [534, 147] on select "Choose an option... Pending Applied Excluded (Questions) Excluded (Expired) Exc…" at bounding box center [588, 157] width 109 height 21
select select ""pending""
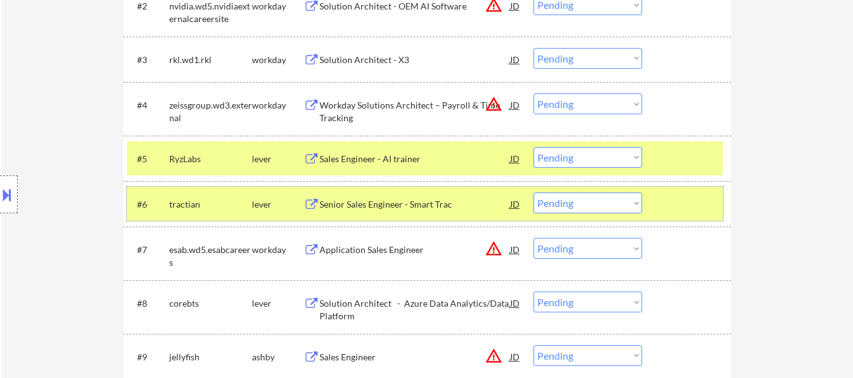
click at [674, 207] on div at bounding box center [689, 204] width 56 height 23
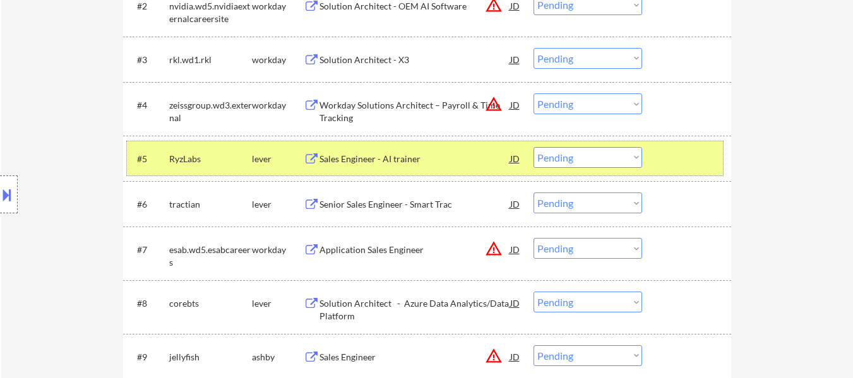
click at [671, 164] on div at bounding box center [689, 158] width 56 height 23
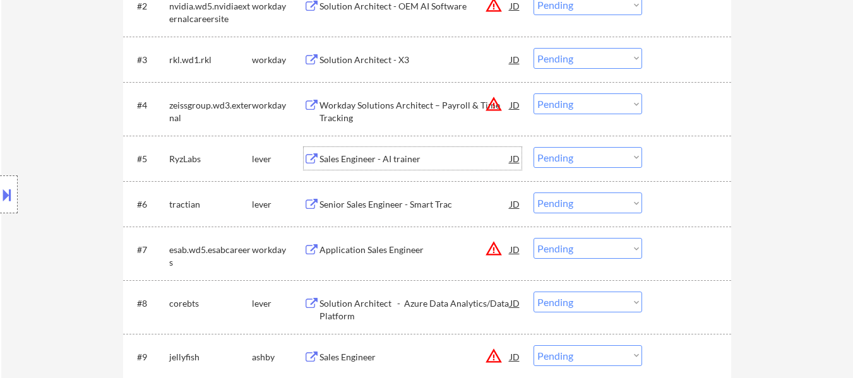
click at [420, 153] on div "Sales Engineer - AI trainer" at bounding box center [415, 159] width 191 height 13
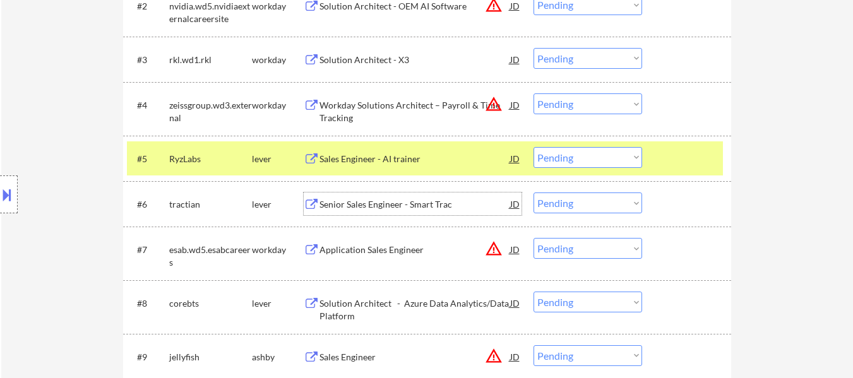
click at [418, 208] on div "Senior Sales Engineer - Smart Trac" at bounding box center [415, 204] width 191 height 13
